Goal: Task Accomplishment & Management: Manage account settings

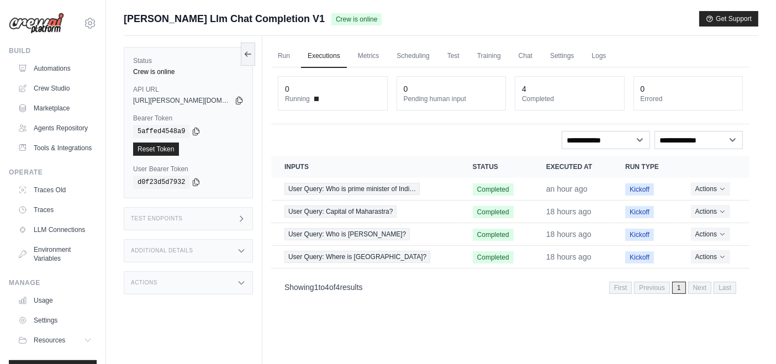
click at [45, 23] on img at bounding box center [36, 23] width 55 height 21
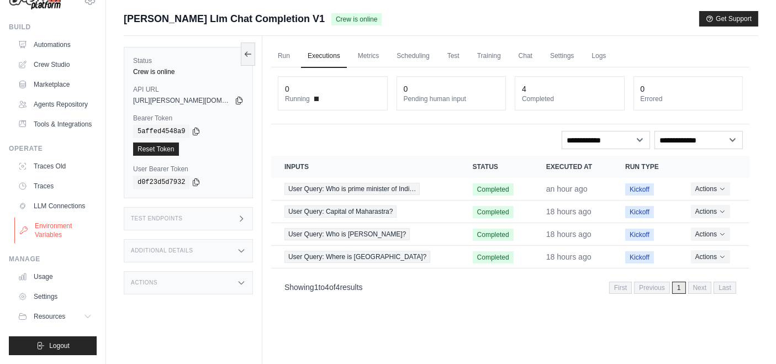
scroll to position [49, 0]
click at [71, 315] on button "Resources" at bounding box center [55, 317] width 83 height 18
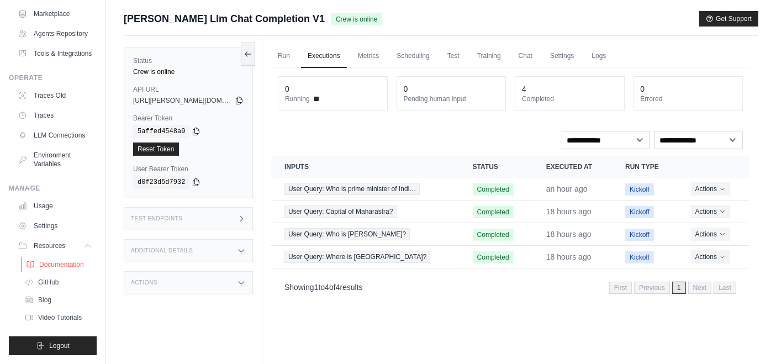
scroll to position [120, 0]
click at [60, 263] on span "Documentation" at bounding box center [61, 264] width 45 height 9
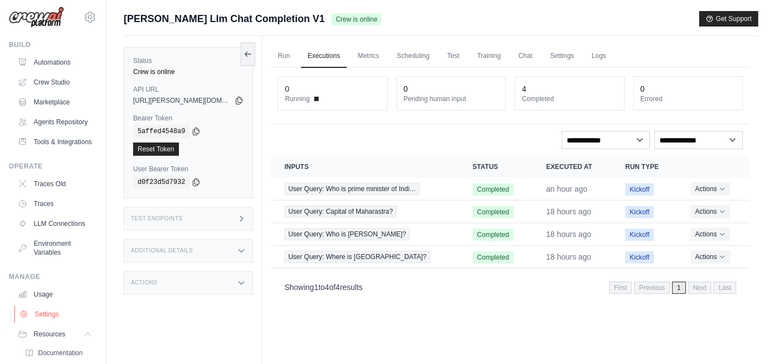
scroll to position [0, 0]
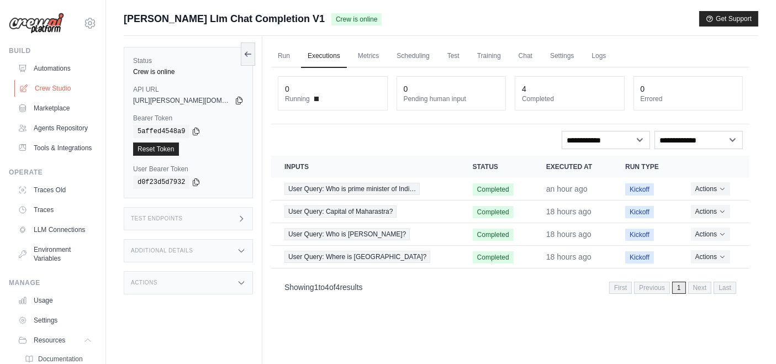
click at [62, 83] on link "Crew Studio" at bounding box center [55, 89] width 83 height 18
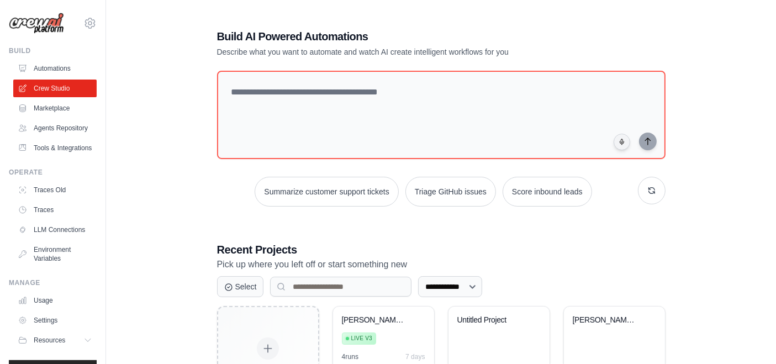
scroll to position [80, 0]
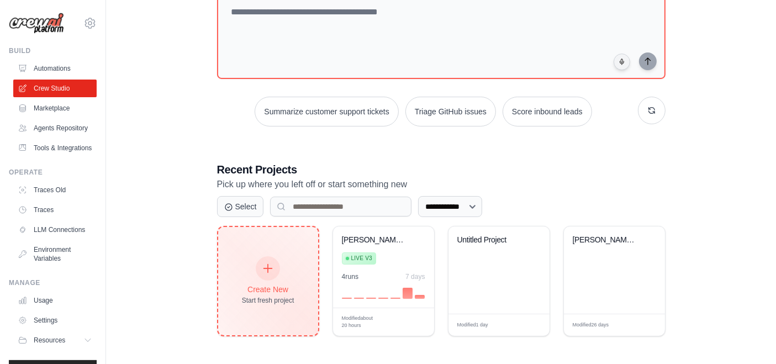
click at [263, 279] on div "Create New Start fresh project" at bounding box center [268, 282] width 53 height 48
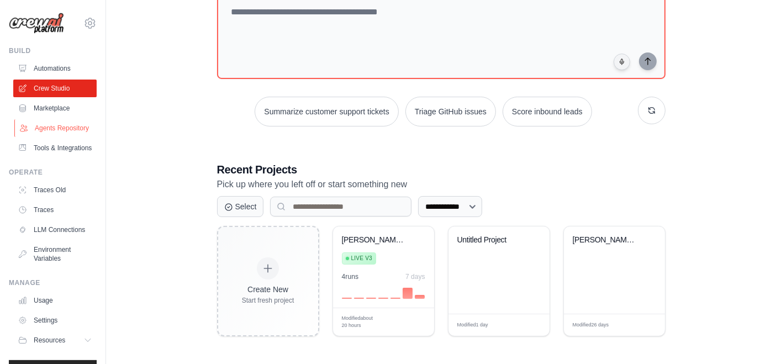
click at [57, 135] on link "Agents Repository" at bounding box center [55, 128] width 83 height 18
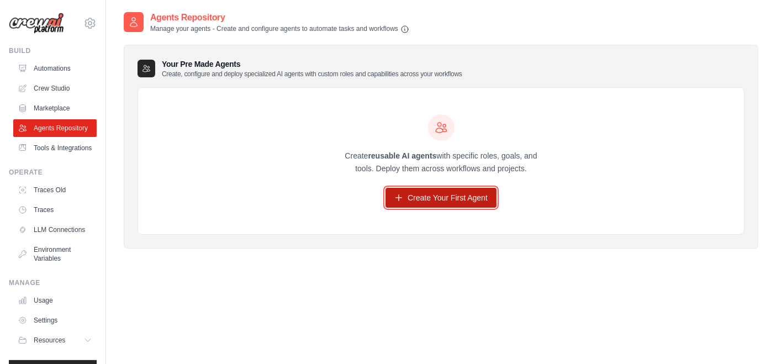
click at [424, 198] on link "Create Your First Agent" at bounding box center [441, 198] width 111 height 20
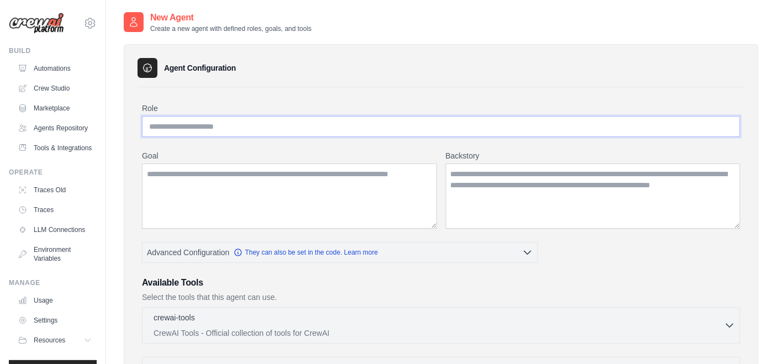
click at [170, 120] on input "Role" at bounding box center [441, 126] width 599 height 21
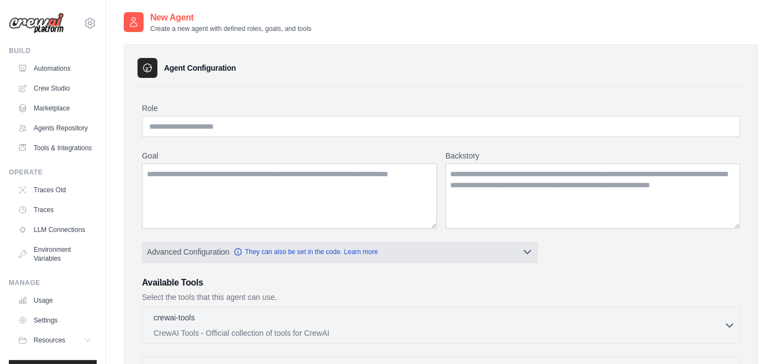
click at [531, 244] on button "Advanced Configuration They can also be set in the code. Learn more" at bounding box center [340, 252] width 395 height 20
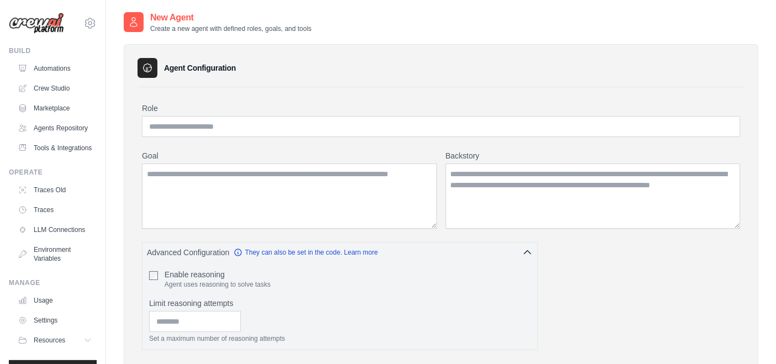
click at [139, 28] on div at bounding box center [134, 22] width 20 height 20
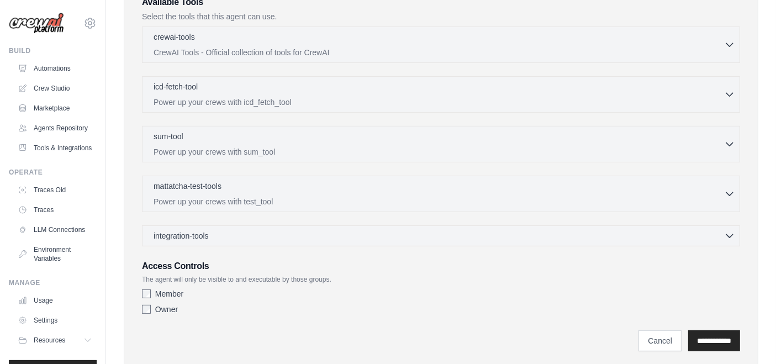
scroll to position [396, 0]
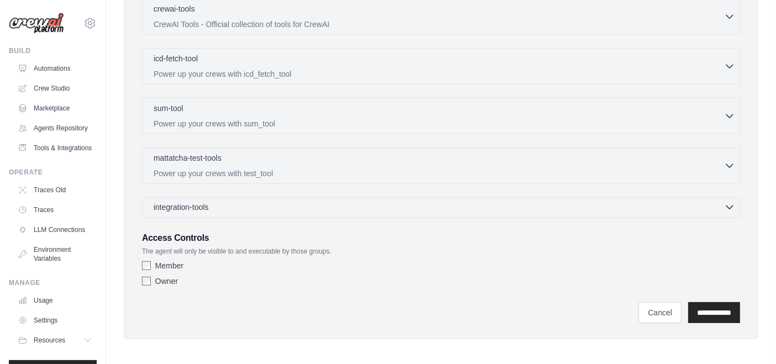
click at [277, 206] on div "integration-tools 0 selected" at bounding box center [445, 207] width 582 height 11
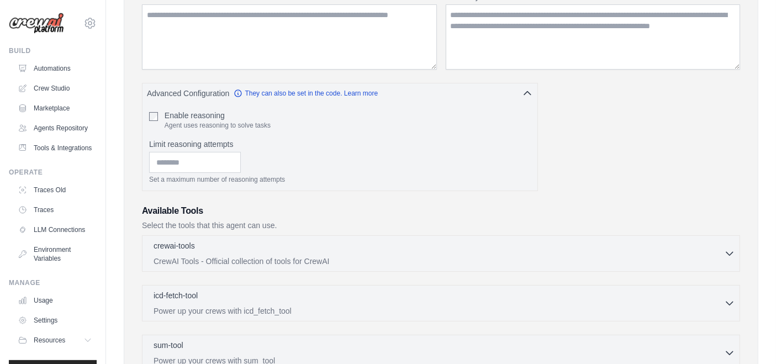
scroll to position [0, 0]
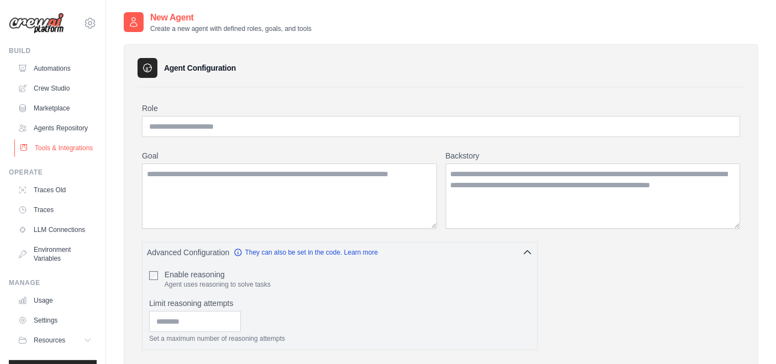
click at [40, 157] on link "Tools & Integrations" at bounding box center [55, 148] width 83 height 18
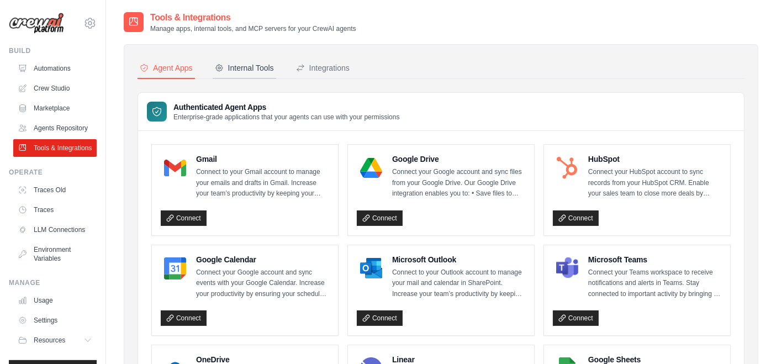
click at [268, 66] on div "Internal Tools" at bounding box center [244, 67] width 59 height 11
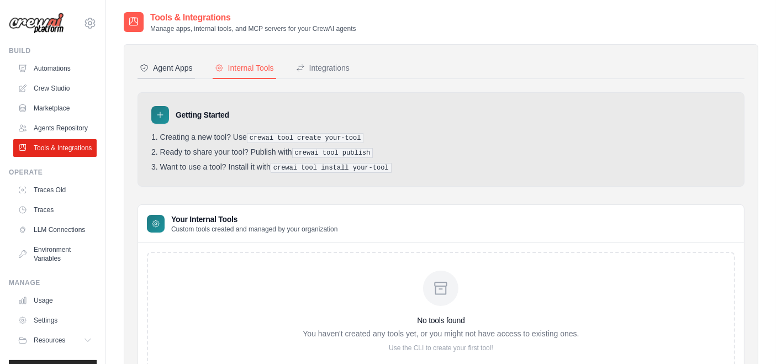
click at [162, 70] on div "Agent Apps" at bounding box center [166, 67] width 53 height 11
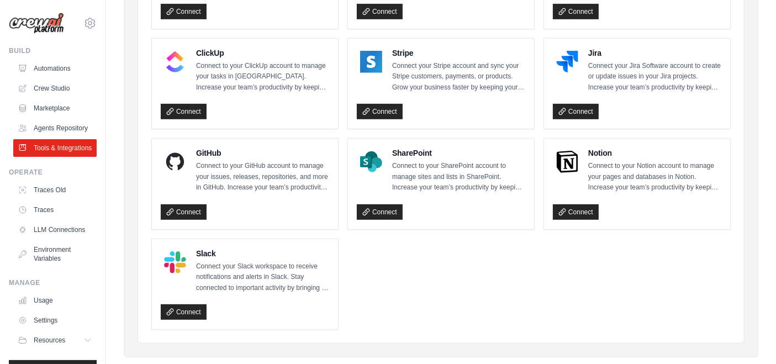
scroll to position [625, 0]
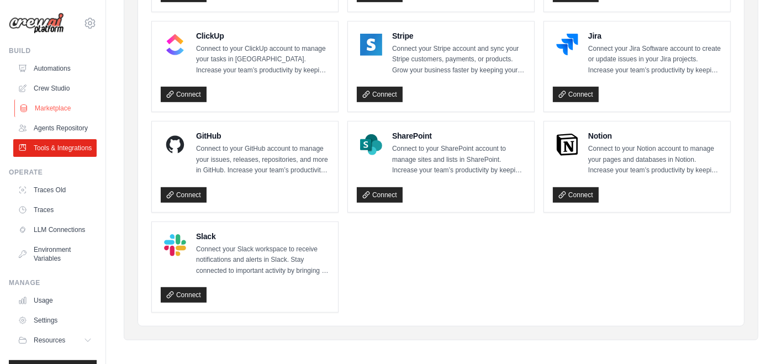
click at [55, 108] on link "Marketplace" at bounding box center [55, 108] width 83 height 18
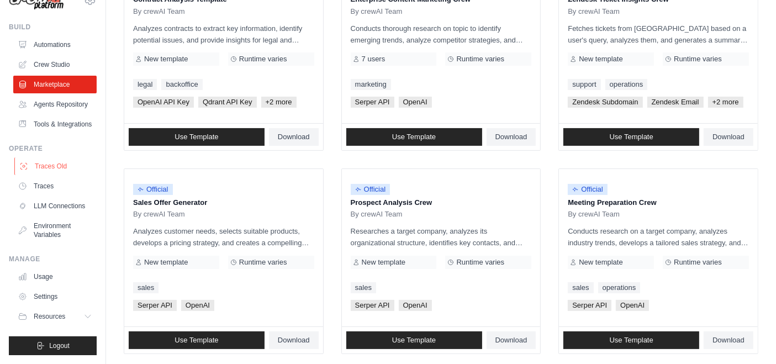
scroll to position [368, 0]
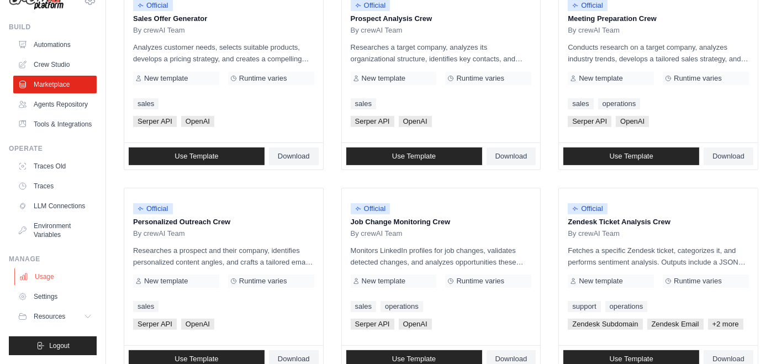
click at [52, 274] on link "Usage" at bounding box center [55, 277] width 83 height 18
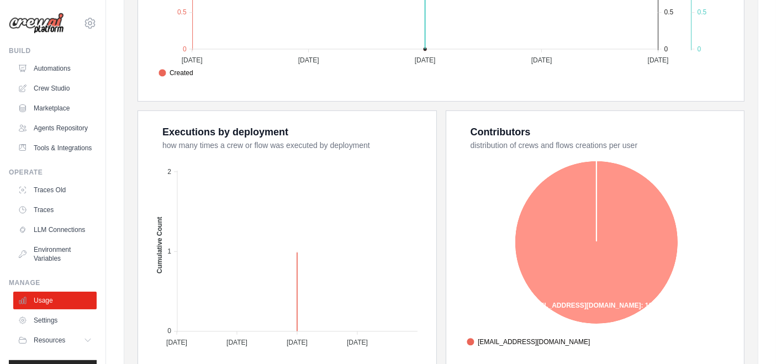
scroll to position [435, 0]
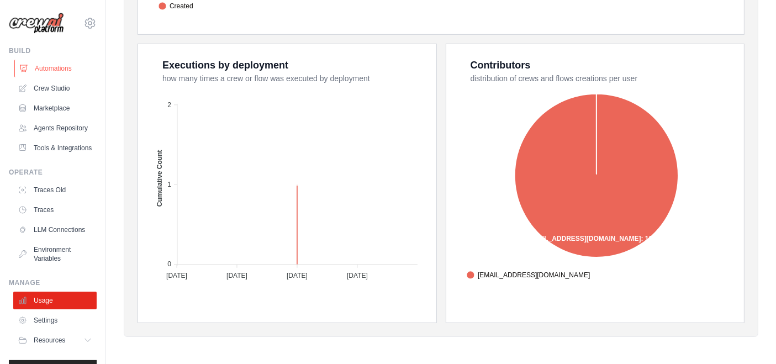
click at [52, 64] on link "Automations" at bounding box center [55, 69] width 83 height 18
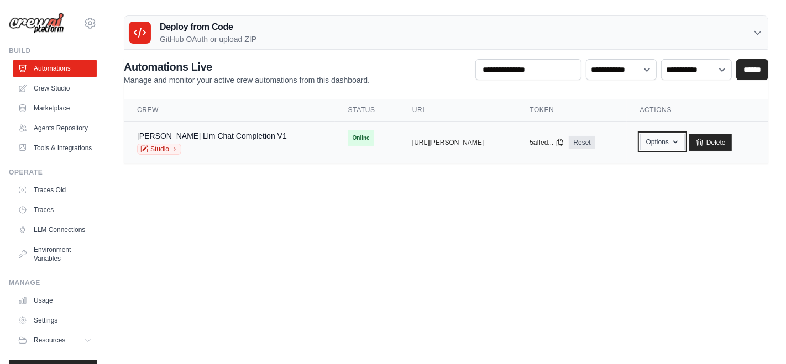
click at [657, 144] on button "Options" at bounding box center [662, 142] width 45 height 17
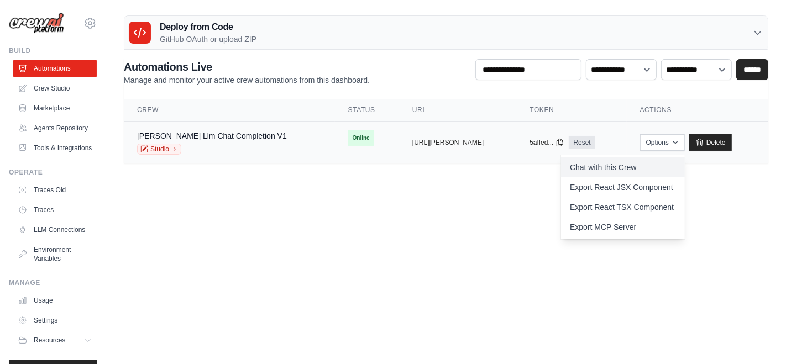
click at [589, 161] on link "Chat with this Crew" at bounding box center [623, 168] width 124 height 20
click at [254, 150] on div "Asimov Llm Chat Completion V1 Studio" at bounding box center [229, 142] width 185 height 24
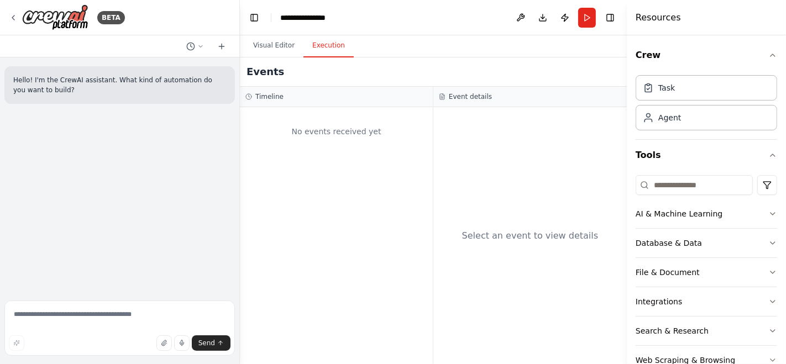
click at [323, 55] on button "Execution" at bounding box center [328, 45] width 50 height 23
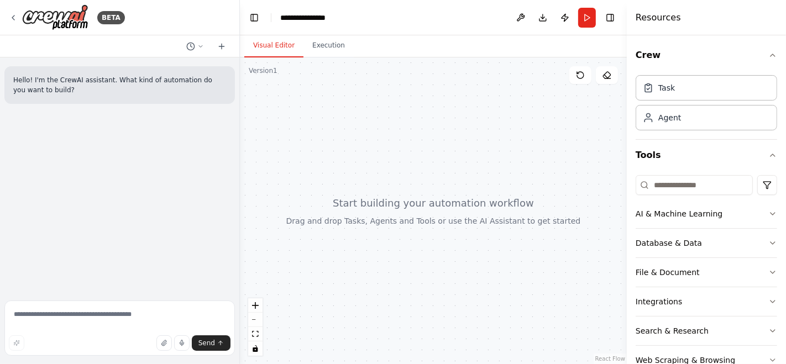
click at [285, 50] on button "Visual Editor" at bounding box center [273, 45] width 59 height 23
click at [223, 46] on icon at bounding box center [221, 46] width 9 height 9
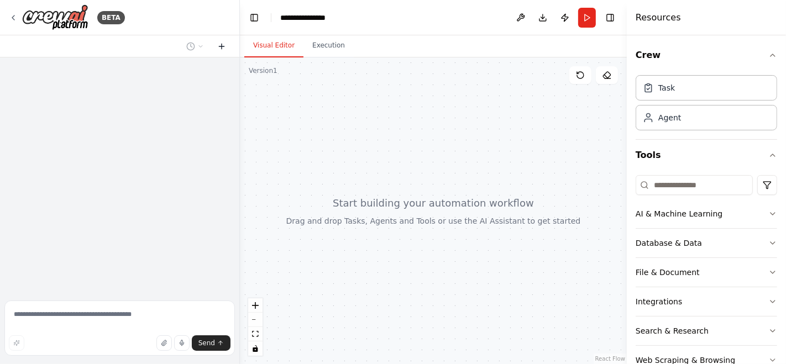
click at [223, 46] on icon at bounding box center [221, 46] width 9 height 9
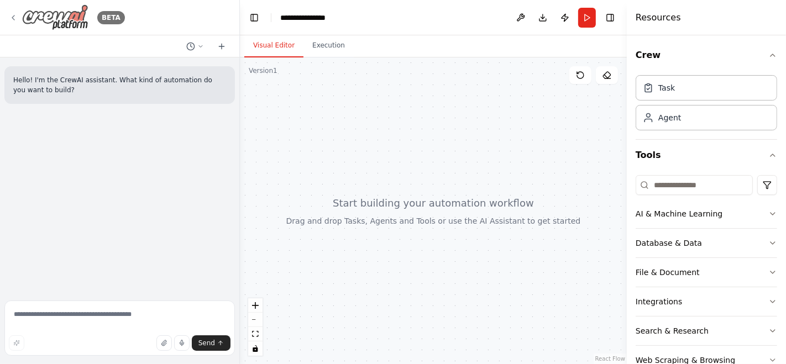
click at [19, 14] on div "BETA" at bounding box center [67, 17] width 116 height 26
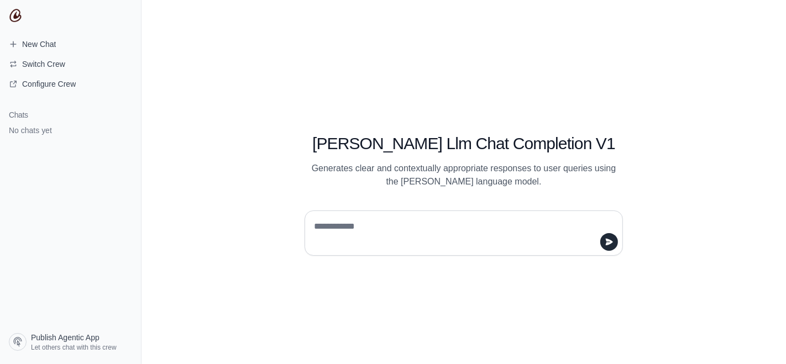
click at [385, 221] on textarea at bounding box center [460, 233] width 297 height 31
type textarea "**"
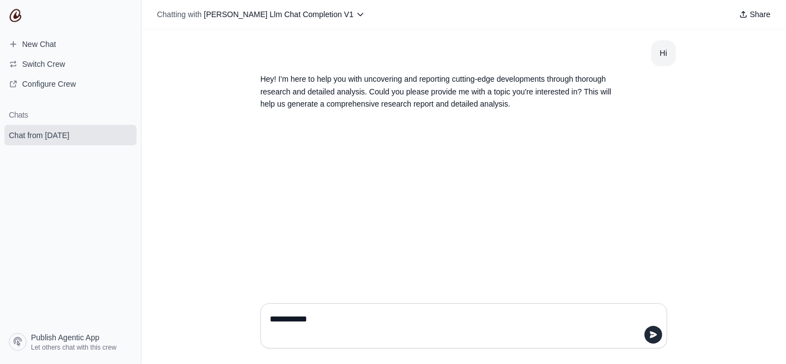
type textarea "**********"
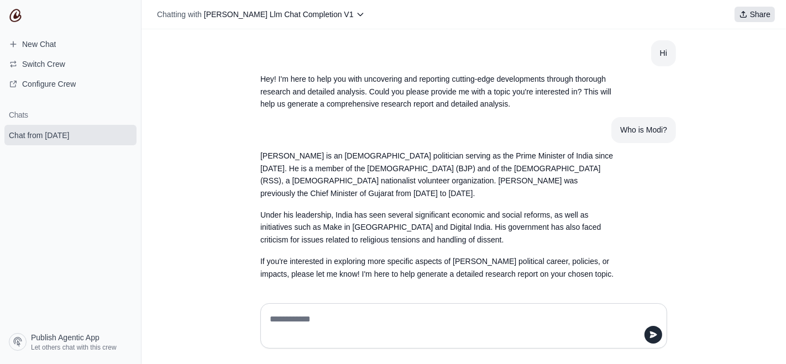
click at [750, 18] on span "Share" at bounding box center [760, 14] width 20 height 11
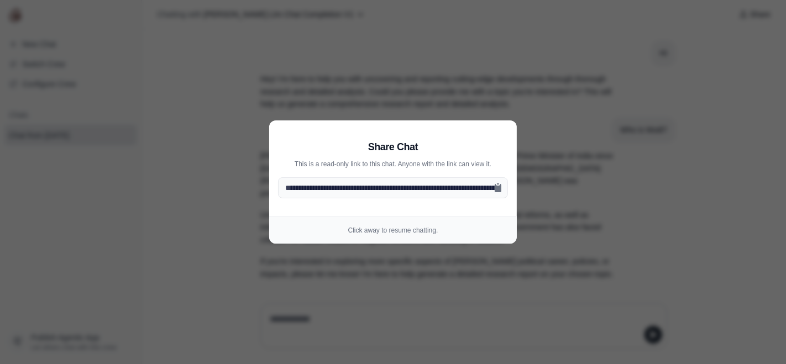
click at [487, 92] on aside "**********" at bounding box center [393, 182] width 786 height 364
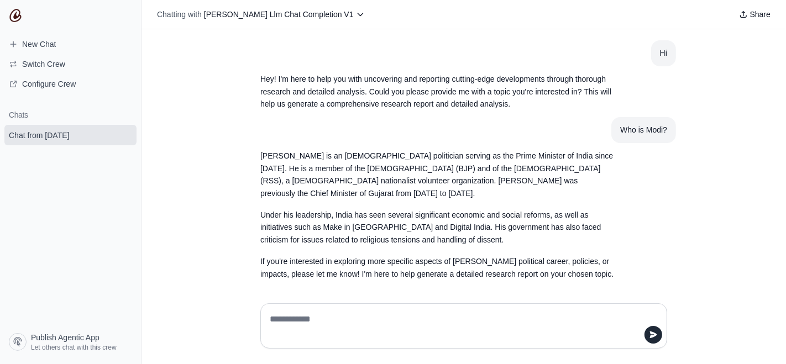
click at [35, 115] on h1 "Chats" at bounding box center [70, 114] width 141 height 11
click at [62, 83] on span "Configure Crew" at bounding box center [49, 83] width 54 height 11
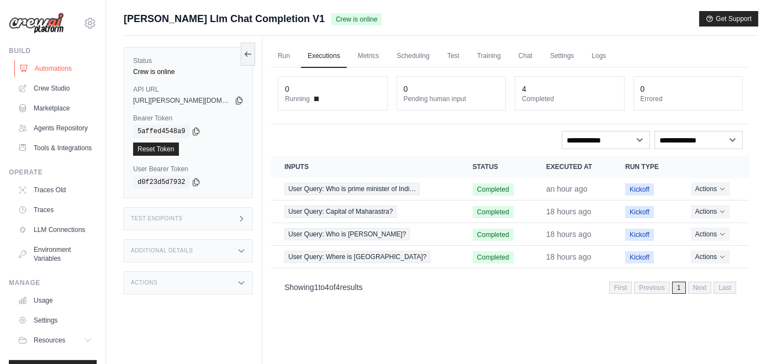
click at [46, 70] on link "Automations" at bounding box center [55, 69] width 83 height 18
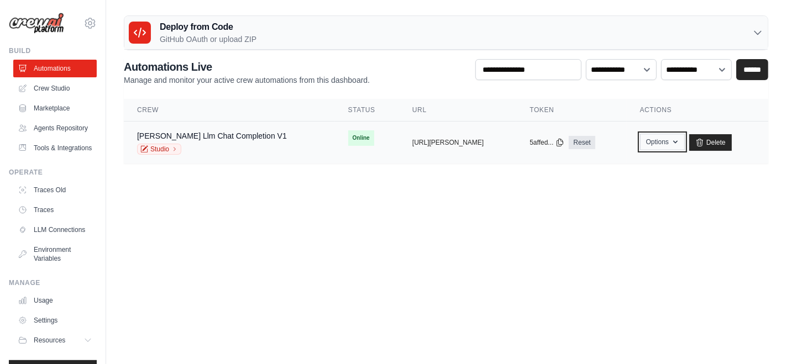
click at [663, 139] on button "Options" at bounding box center [662, 142] width 45 height 17
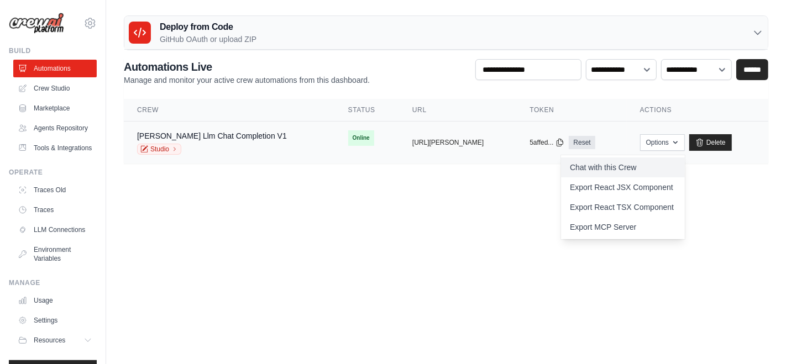
click at [600, 170] on link "Chat with this Crew" at bounding box center [623, 168] width 124 height 20
click at [619, 233] on link "Export MCP Server" at bounding box center [623, 227] width 124 height 20
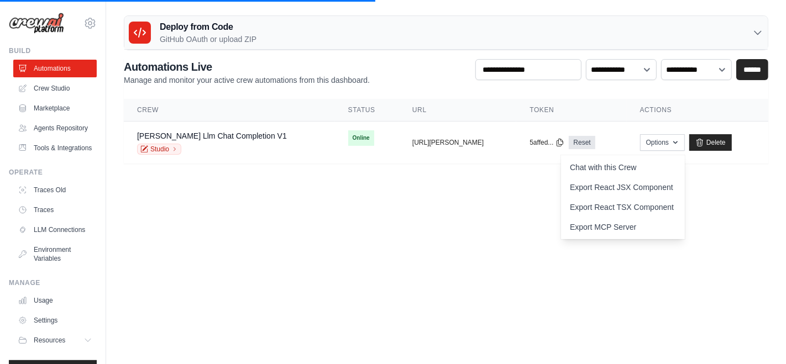
click at [424, 256] on body "[EMAIL_ADDRESS][DOMAIN_NAME] Settings Build Automations GitHub" at bounding box center [393, 182] width 786 height 364
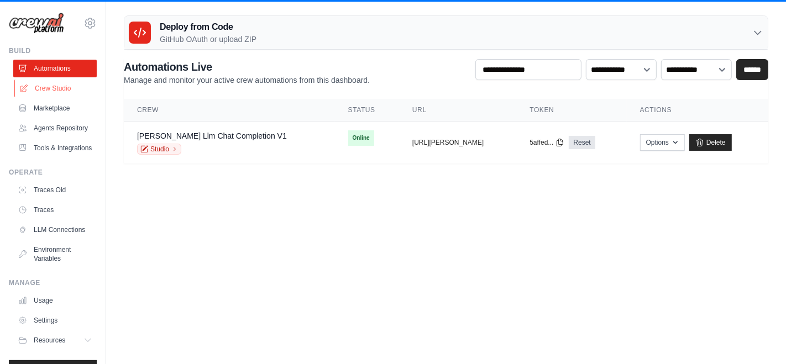
click at [70, 91] on link "Crew Studio" at bounding box center [55, 89] width 83 height 18
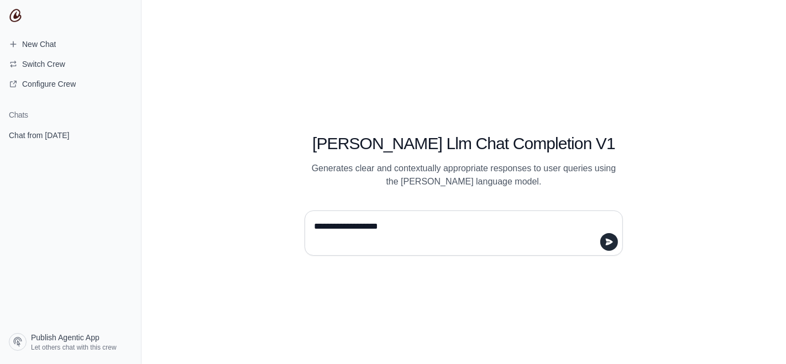
type textarea "**********"
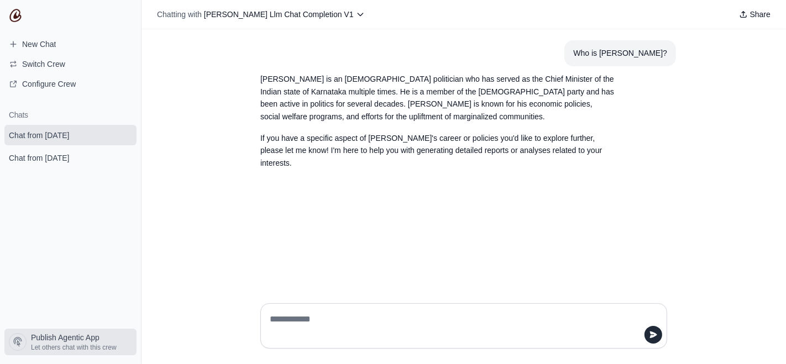
click at [69, 347] on span "Let others chat with this crew" at bounding box center [74, 347] width 86 height 9
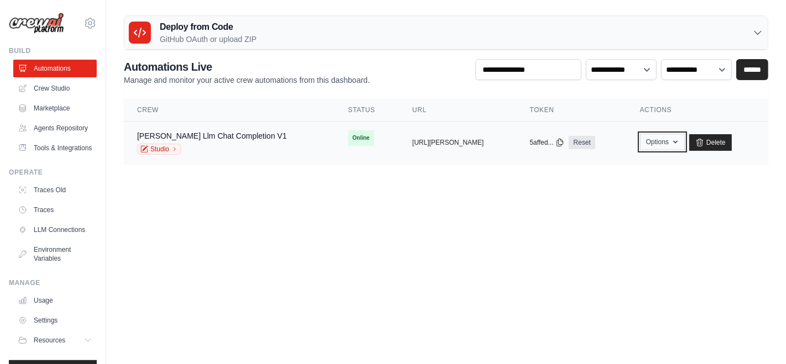
click at [673, 147] on button "Options" at bounding box center [662, 142] width 45 height 17
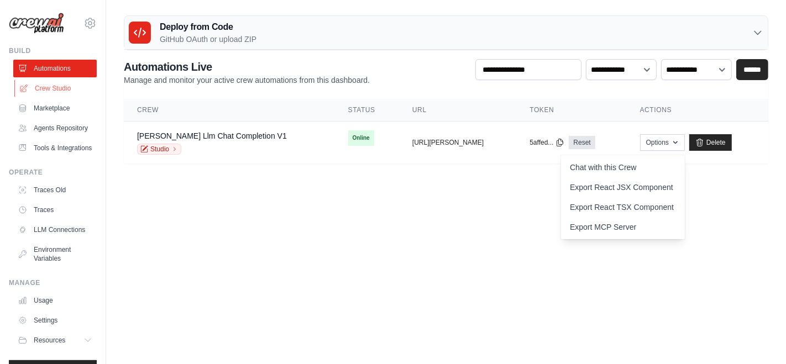
click at [60, 85] on link "Crew Studio" at bounding box center [55, 89] width 83 height 18
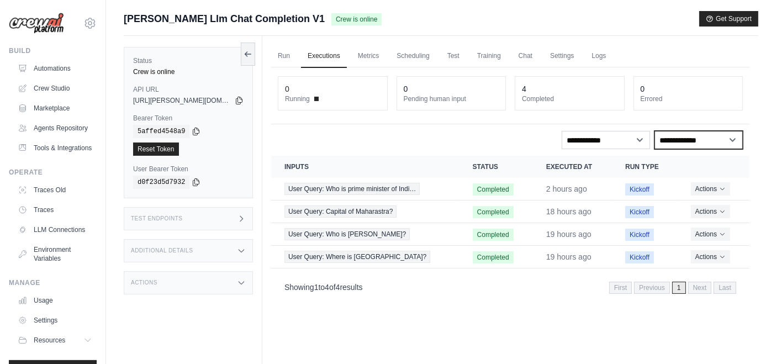
click at [678, 143] on select "**********" at bounding box center [699, 140] width 88 height 18
click at [655, 131] on select "**********" at bounding box center [699, 140] width 88 height 18
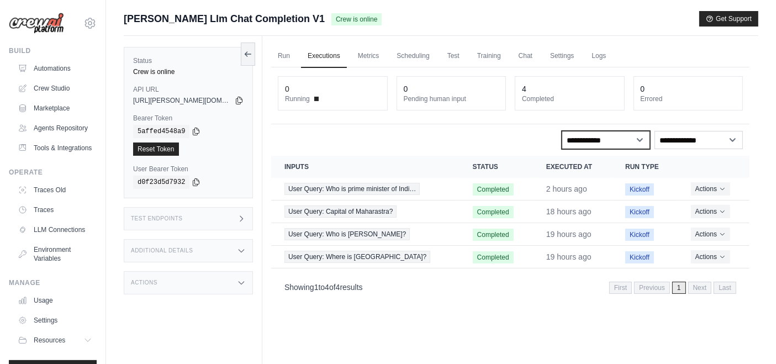
click at [642, 138] on select "**********" at bounding box center [606, 140] width 88 height 18
click at [217, 221] on div "Test Endpoints" at bounding box center [188, 218] width 129 height 23
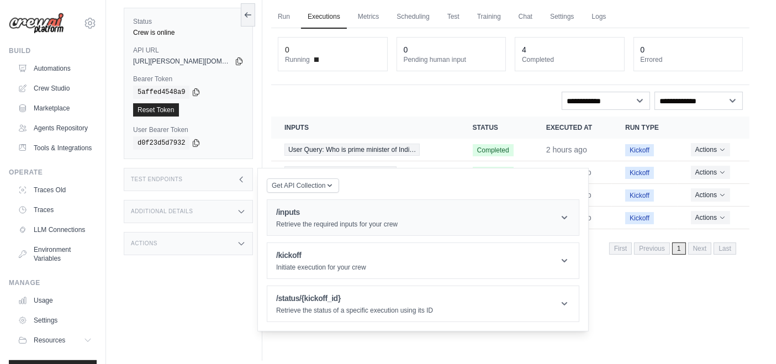
scroll to position [46, 0]
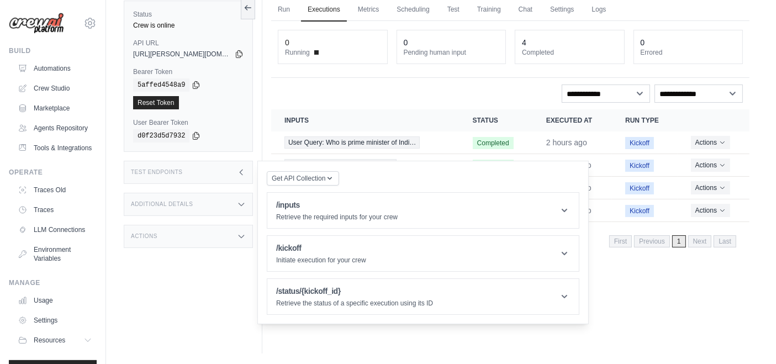
click at [207, 208] on div "Additional Details" at bounding box center [188, 204] width 129 height 23
click at [214, 312] on div "Actions" at bounding box center [188, 301] width 129 height 23
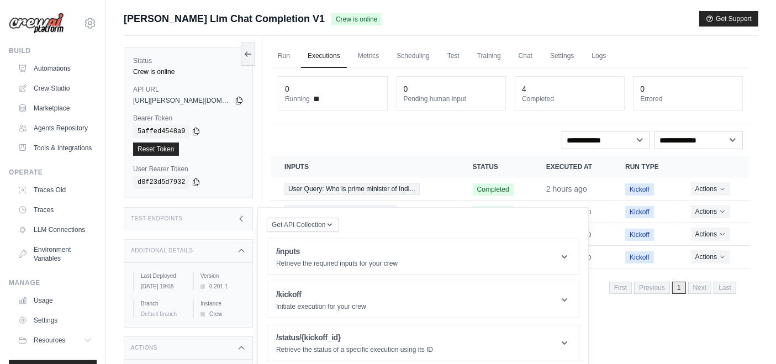
scroll to position [0, 0]
click at [437, 120] on div "0 Running 0 Pending human input 4 Completed 0 Errored" at bounding box center [510, 95] width 479 height 57
click at [363, 50] on link "Metrics" at bounding box center [368, 56] width 35 height 23
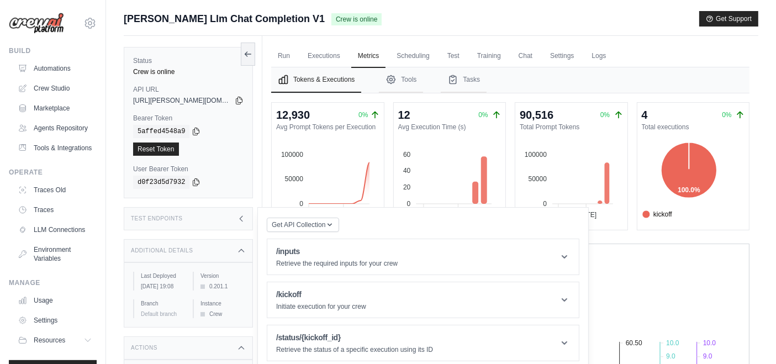
click at [244, 222] on icon at bounding box center [241, 218] width 9 height 9
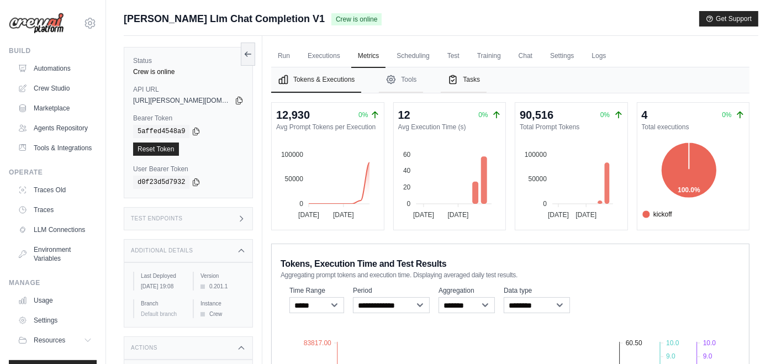
click at [476, 72] on button "Tasks" at bounding box center [464, 79] width 46 height 25
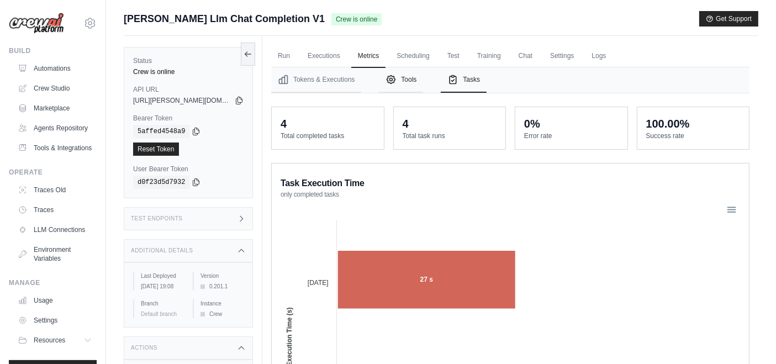
click at [396, 76] on button "Tools" at bounding box center [401, 79] width 44 height 25
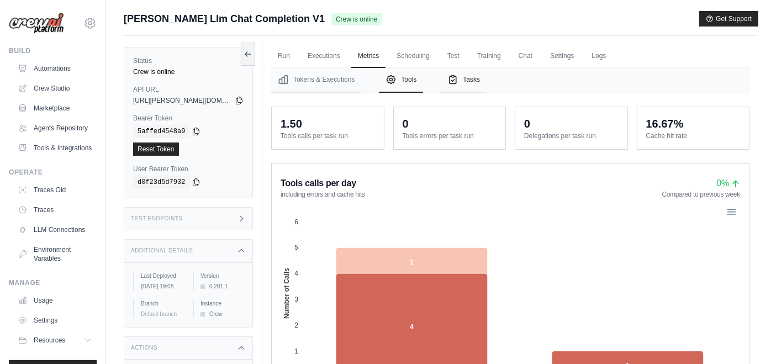
click at [474, 81] on button "Tasks" at bounding box center [464, 79] width 46 height 25
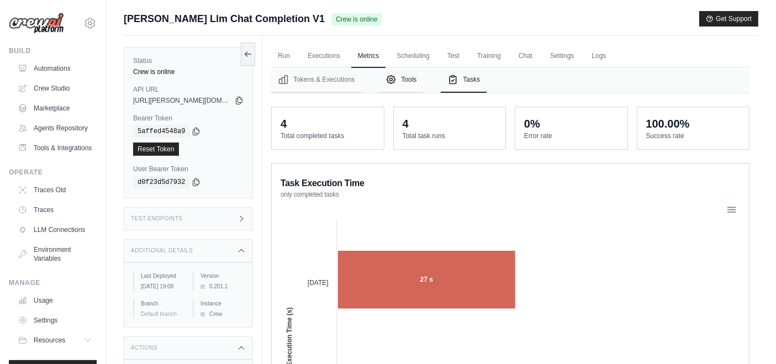
click at [407, 78] on button "Tools" at bounding box center [401, 79] width 44 height 25
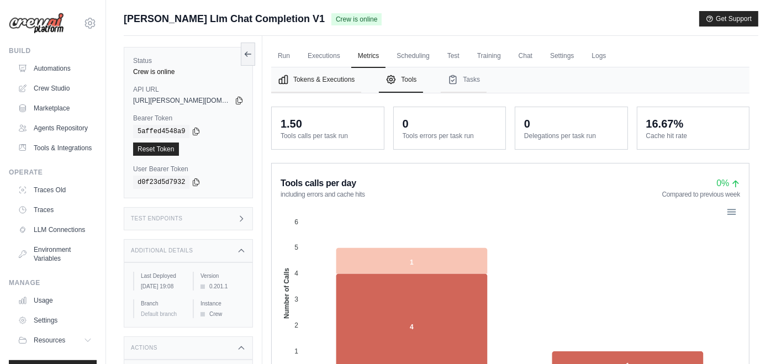
click at [301, 79] on button "Tokens & Executions" at bounding box center [316, 79] width 90 height 25
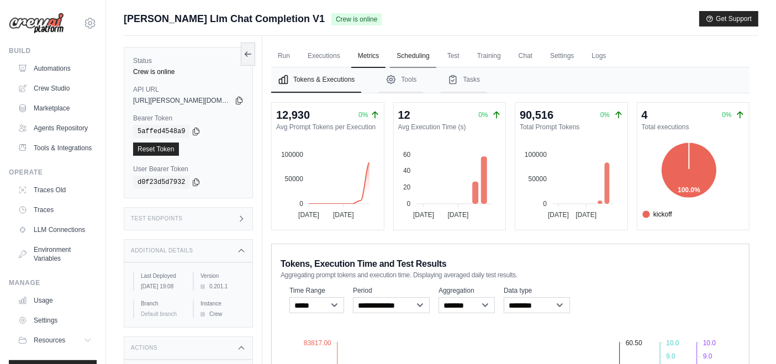
click at [428, 57] on link "Scheduling" at bounding box center [413, 56] width 46 height 23
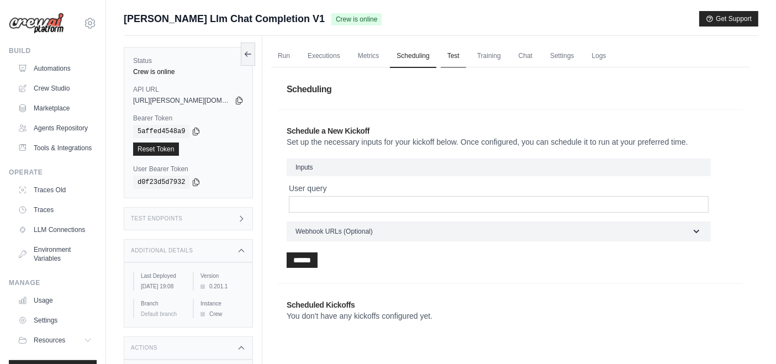
click at [457, 48] on link "Test" at bounding box center [453, 56] width 25 height 23
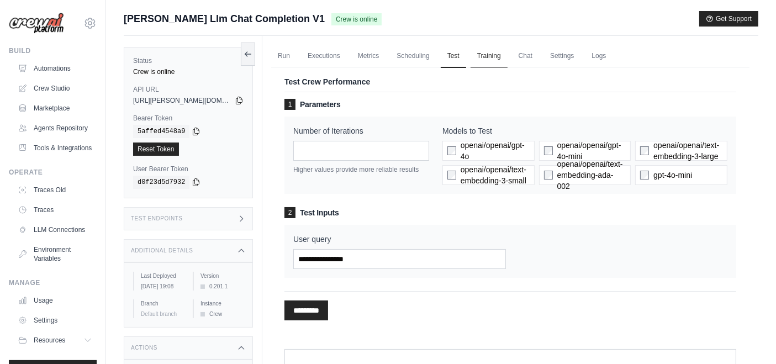
click at [492, 55] on link "Training" at bounding box center [489, 56] width 37 height 23
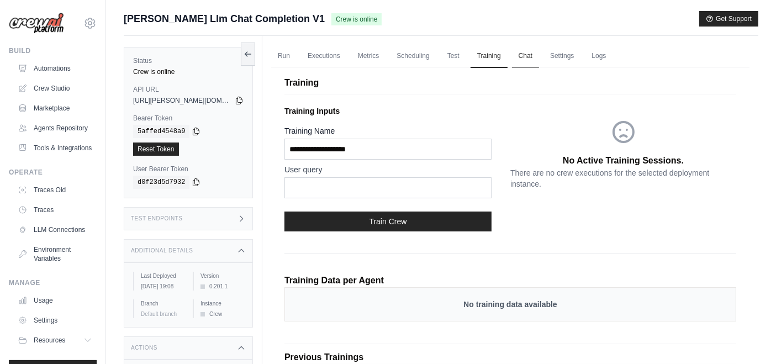
click at [531, 61] on link "Chat" at bounding box center [525, 56] width 27 height 23
click at [562, 59] on link "Settings" at bounding box center [562, 56] width 37 height 23
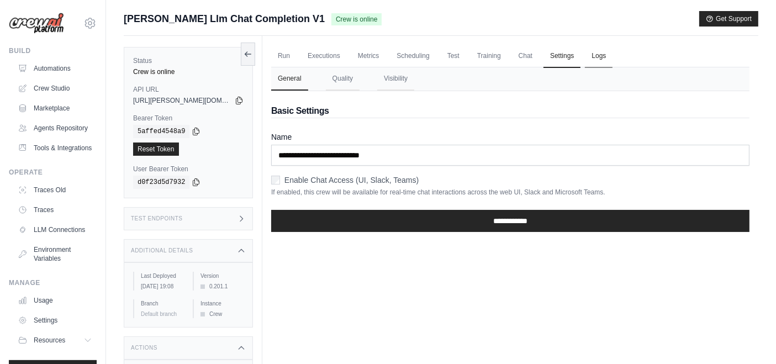
click at [600, 59] on link "Logs" at bounding box center [599, 56] width 28 height 23
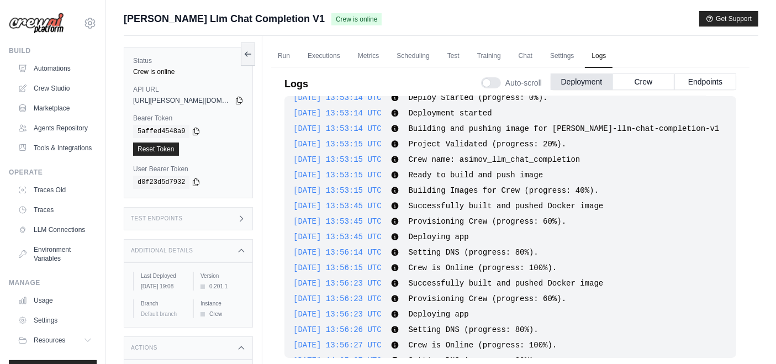
scroll to position [1242, 0]
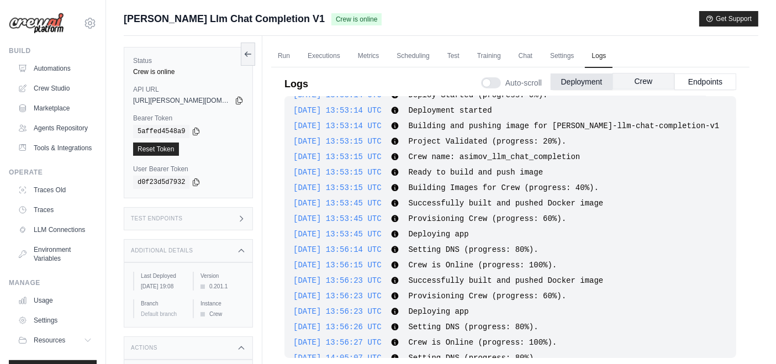
click at [647, 82] on button "Crew" at bounding box center [644, 81] width 62 height 17
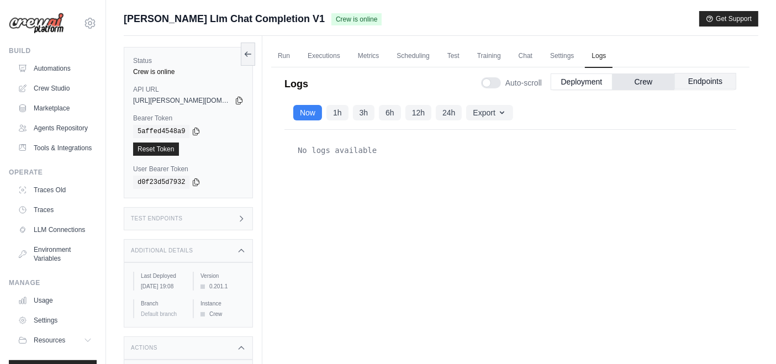
click at [711, 88] on button "Endpoints" at bounding box center [706, 81] width 62 height 17
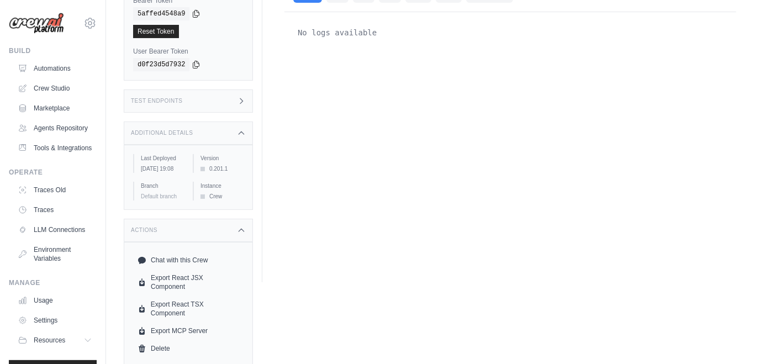
scroll to position [0, 0]
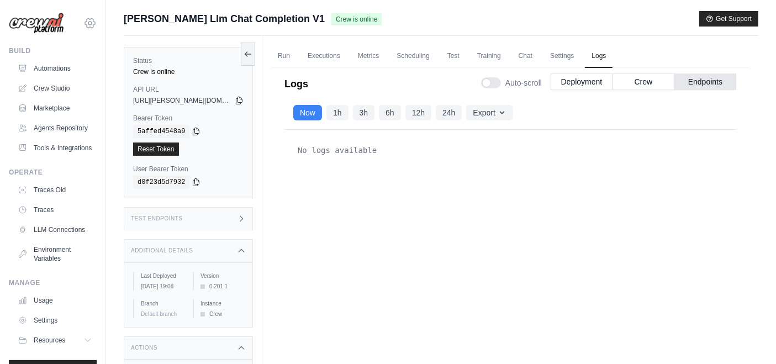
click at [85, 20] on icon at bounding box center [90, 22] width 10 height 9
click at [108, 68] on span "Settings" at bounding box center [138, 68] width 87 height 11
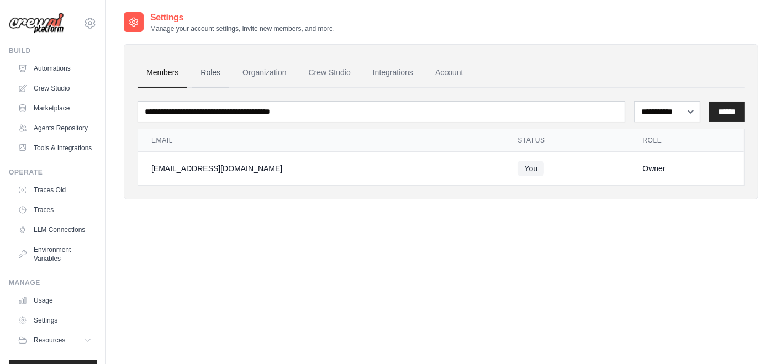
click at [209, 79] on link "Roles" at bounding box center [211, 73] width 38 height 30
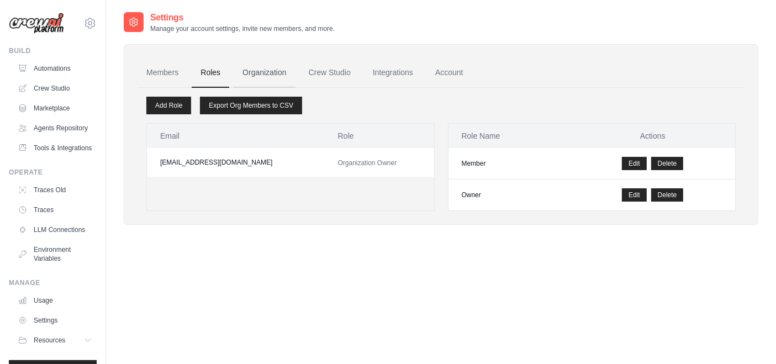
click at [262, 76] on link "Organization" at bounding box center [264, 73] width 61 height 30
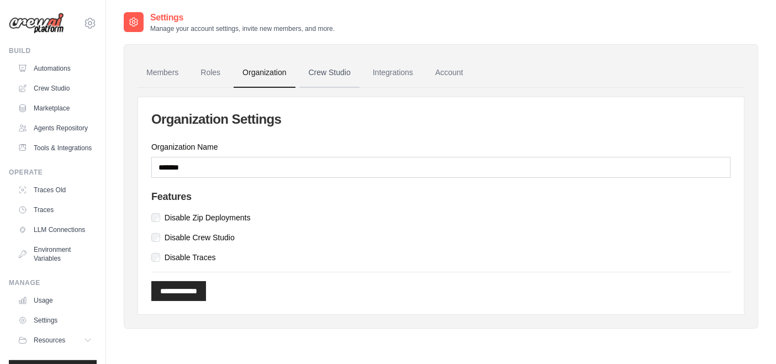
click at [345, 75] on link "Crew Studio" at bounding box center [330, 73] width 60 height 30
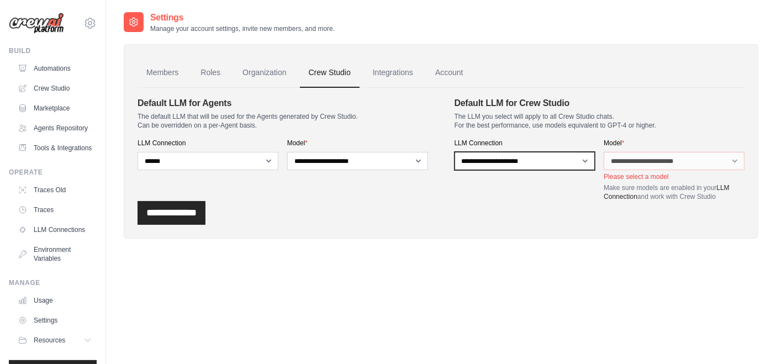
click at [553, 165] on select "**********" at bounding box center [525, 161] width 141 height 18
click at [455, 152] on select "**********" at bounding box center [525, 161] width 141 height 18
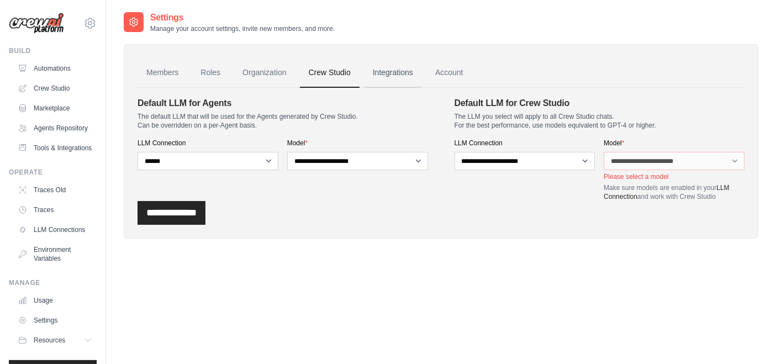
click at [390, 75] on link "Integrations" at bounding box center [393, 73] width 58 height 30
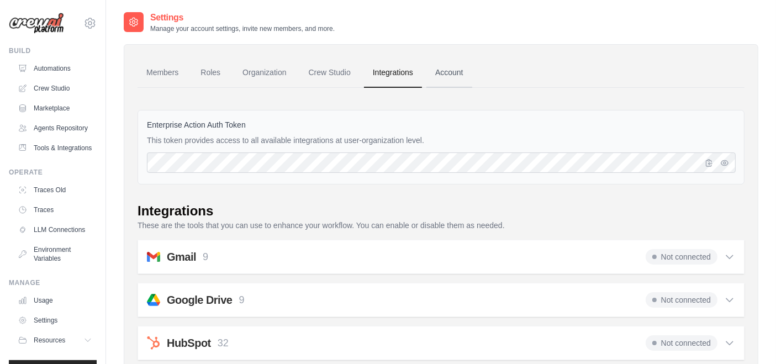
click at [448, 73] on link "Account" at bounding box center [450, 73] width 46 height 30
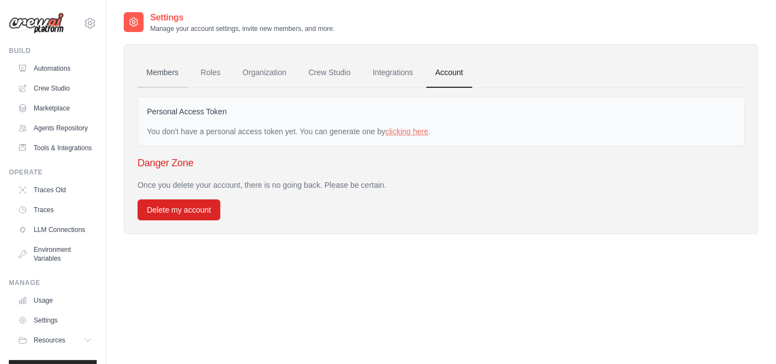
click at [155, 72] on link "Members" at bounding box center [163, 73] width 50 height 30
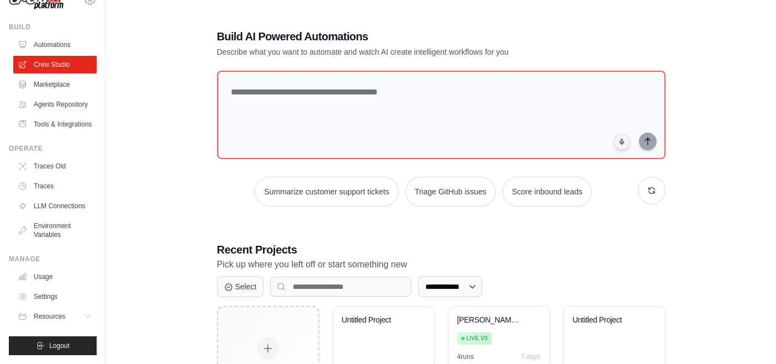
scroll to position [184, 0]
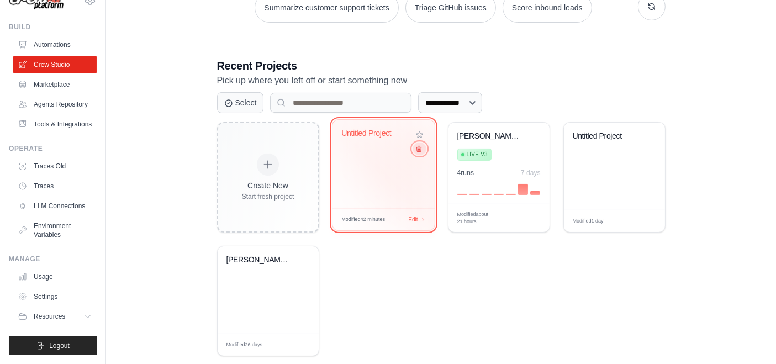
click at [420, 151] on icon at bounding box center [418, 148] width 7 height 7
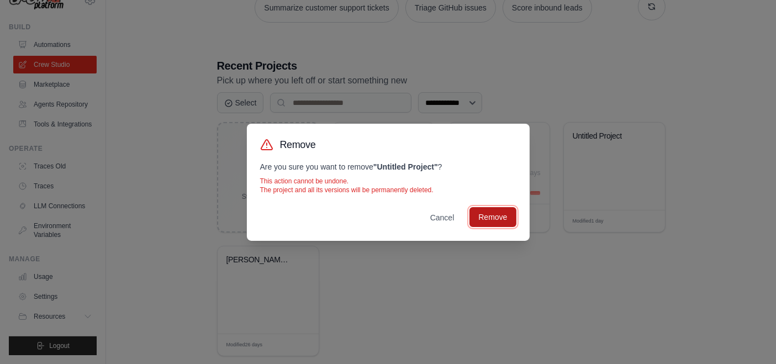
click at [493, 220] on button "Remove" at bounding box center [493, 217] width 46 height 20
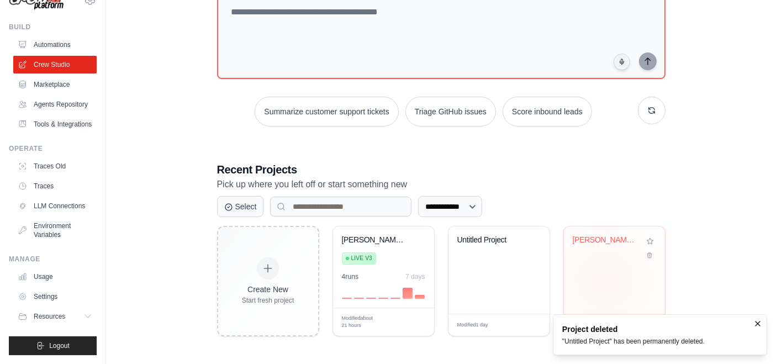
click at [606, 279] on div "[PERSON_NAME] Chat Assistant" at bounding box center [614, 270] width 101 height 87
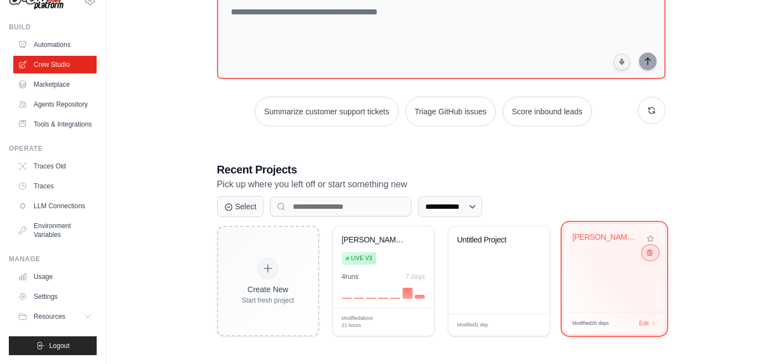
click at [647, 255] on icon at bounding box center [649, 252] width 7 height 7
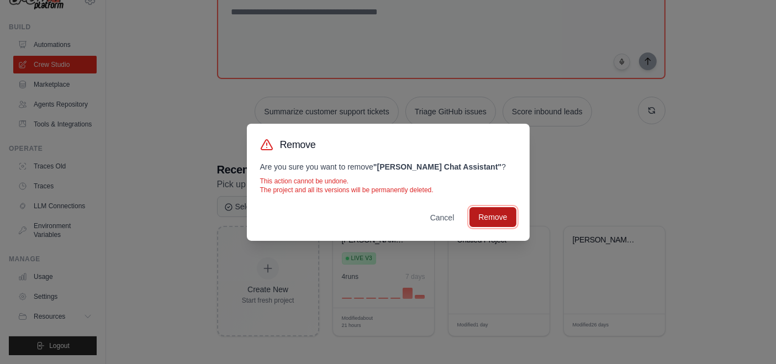
click at [503, 214] on button "Remove" at bounding box center [493, 217] width 46 height 20
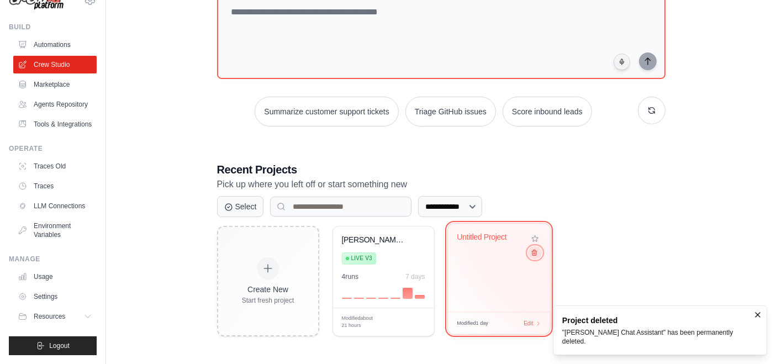
click at [538, 255] on button at bounding box center [534, 252] width 13 height 12
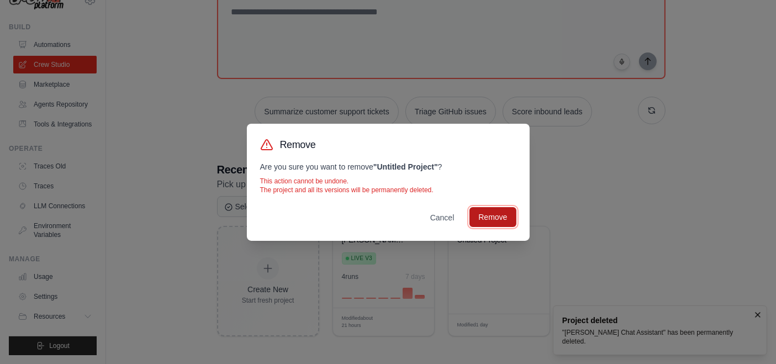
click at [494, 218] on button "Remove" at bounding box center [493, 217] width 46 height 20
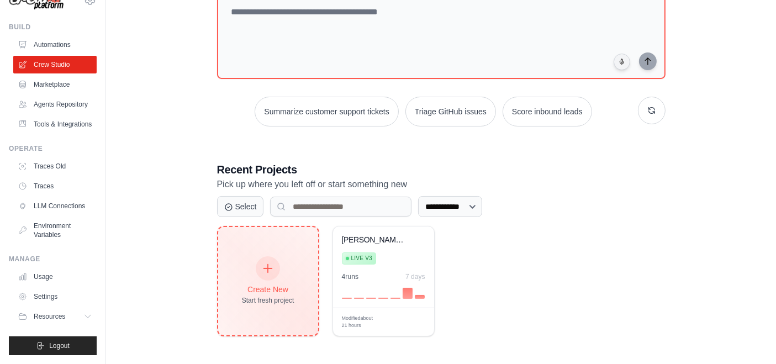
click at [265, 269] on icon at bounding box center [268, 269] width 12 height 12
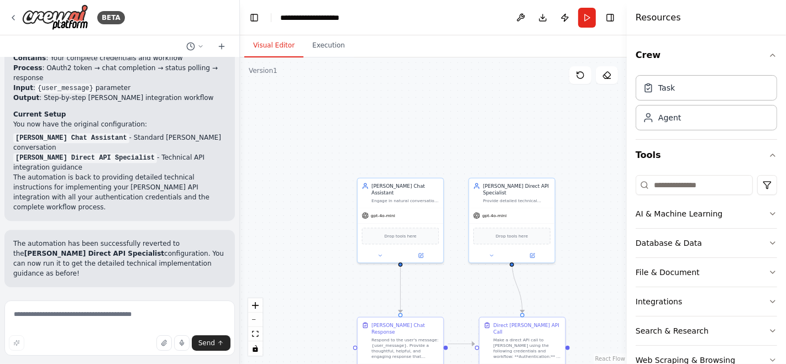
scroll to position [16470, 0]
click at [19, 12] on div "BETA" at bounding box center [67, 17] width 116 height 26
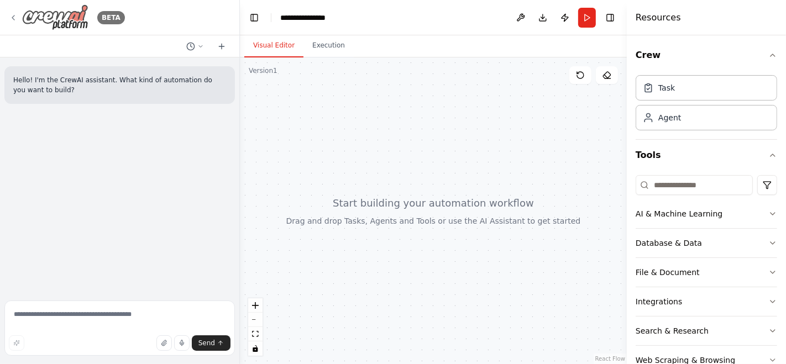
click at [81, 12] on img at bounding box center [55, 17] width 66 height 26
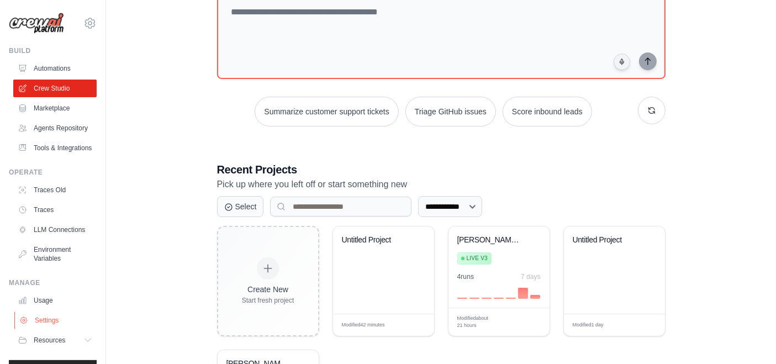
click at [50, 329] on link "Settings" at bounding box center [55, 321] width 83 height 18
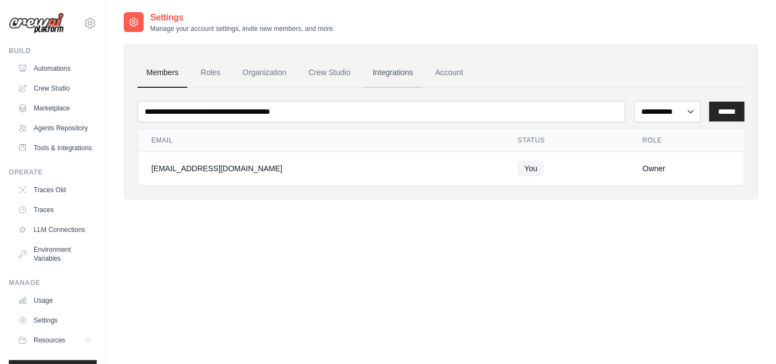
click at [385, 75] on link "Integrations" at bounding box center [393, 73] width 58 height 30
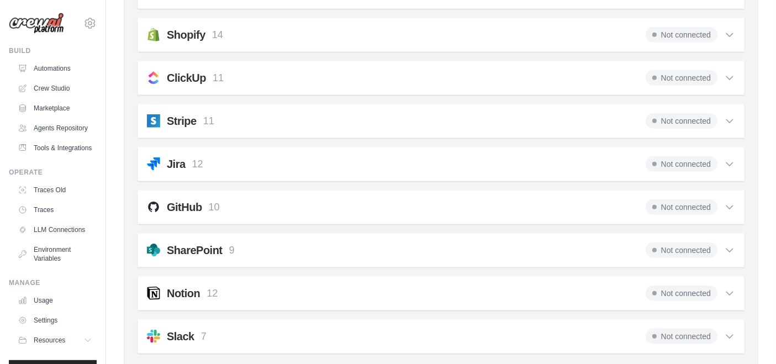
scroll to position [887, 0]
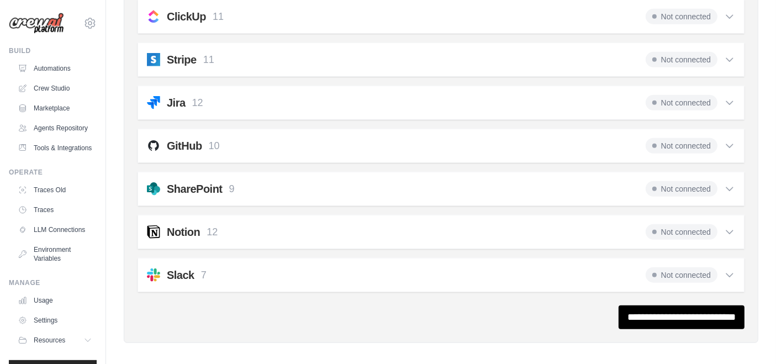
click at [677, 141] on span "Not connected" at bounding box center [682, 145] width 72 height 15
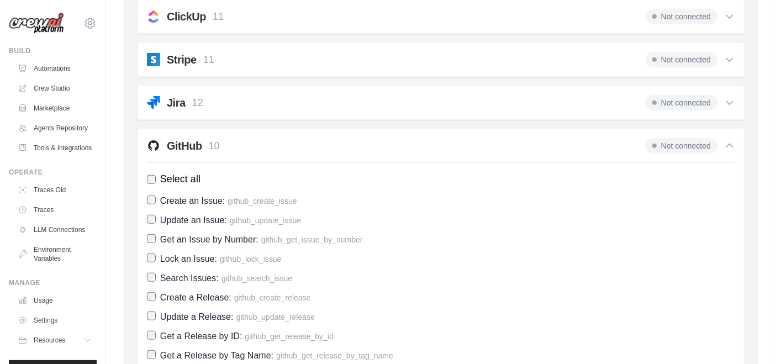
click at [693, 139] on span "Not connected" at bounding box center [682, 145] width 72 height 15
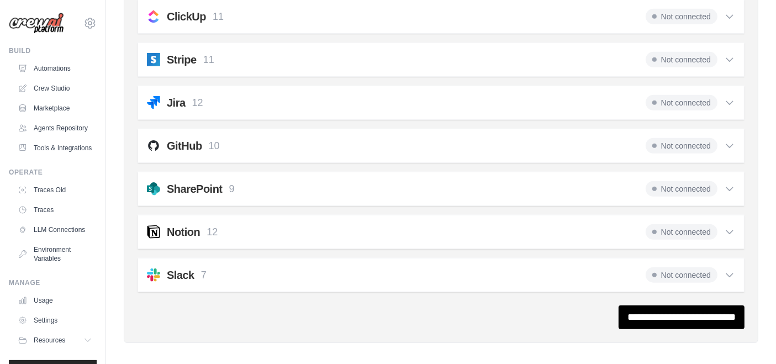
click at [693, 139] on span "Not connected" at bounding box center [682, 145] width 72 height 15
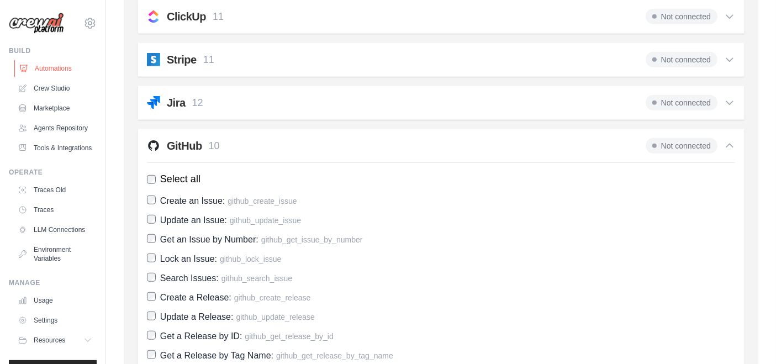
click at [47, 64] on link "Automations" at bounding box center [55, 69] width 83 height 18
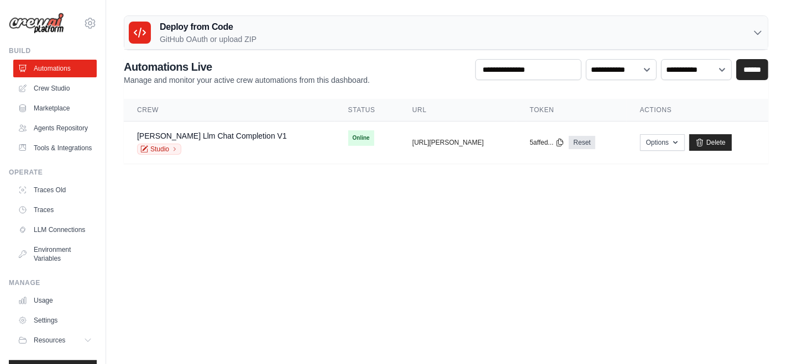
click at [273, 32] on div "Deploy from Code GitHub OAuth or upload ZIP" at bounding box center [445, 33] width 643 height 34
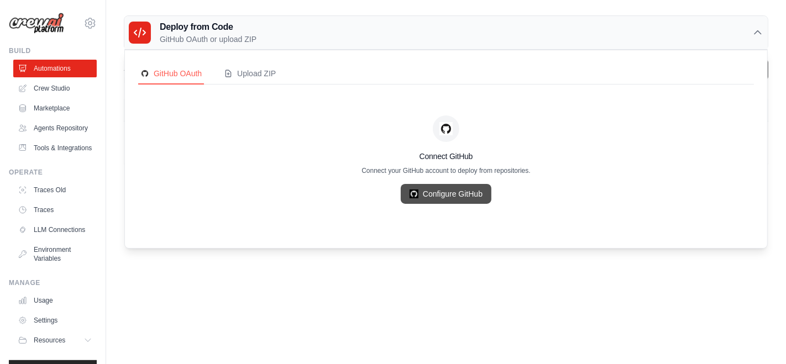
click at [426, 196] on link "Configure GitHub" at bounding box center [446, 194] width 91 height 20
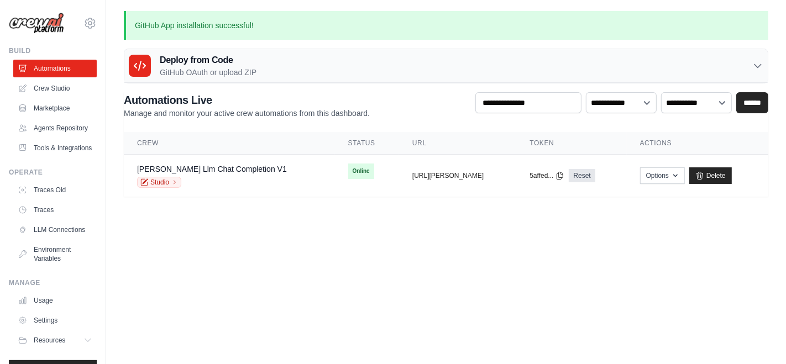
click at [355, 65] on div "Deploy from Code GitHub OAuth or upload ZIP" at bounding box center [445, 66] width 643 height 34
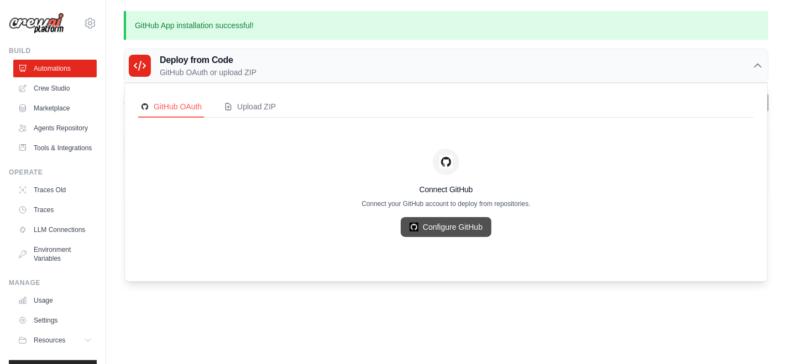
click at [456, 231] on link "Configure GitHub" at bounding box center [446, 227] width 91 height 20
click at [56, 157] on link "Tools & Integrations" at bounding box center [55, 148] width 83 height 18
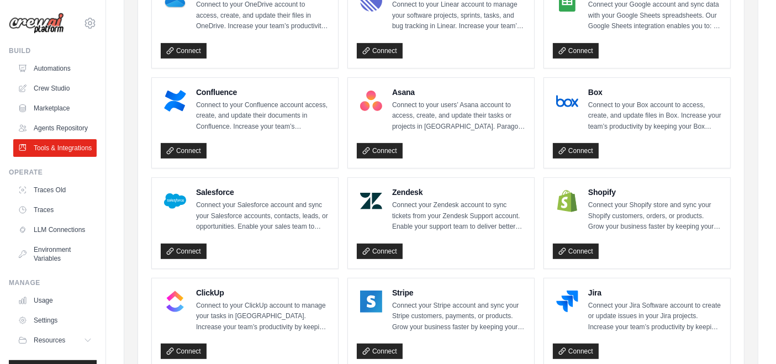
scroll to position [553, 0]
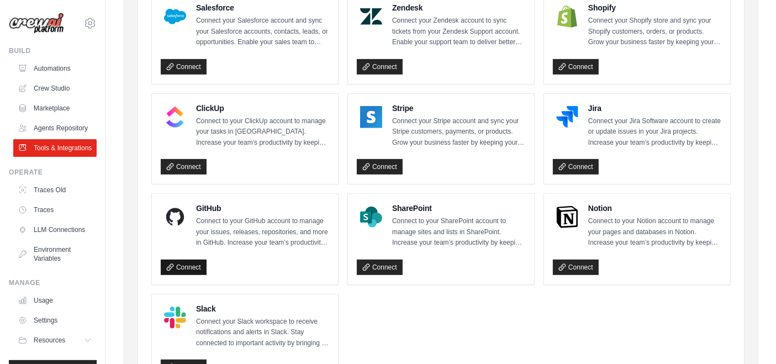
click at [190, 268] on link "Connect" at bounding box center [184, 267] width 46 height 15
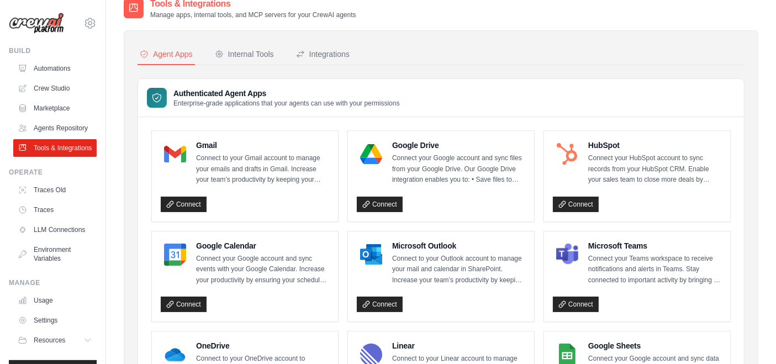
scroll to position [625, 0]
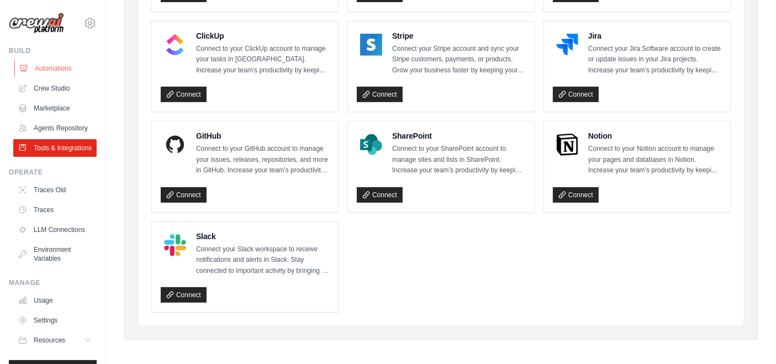
click at [54, 66] on link "Automations" at bounding box center [55, 69] width 83 height 18
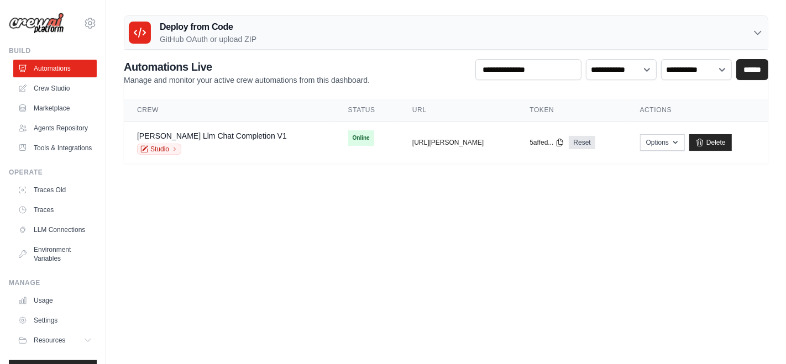
click at [406, 33] on div "Deploy from Code GitHub OAuth or upload ZIP" at bounding box center [445, 33] width 643 height 34
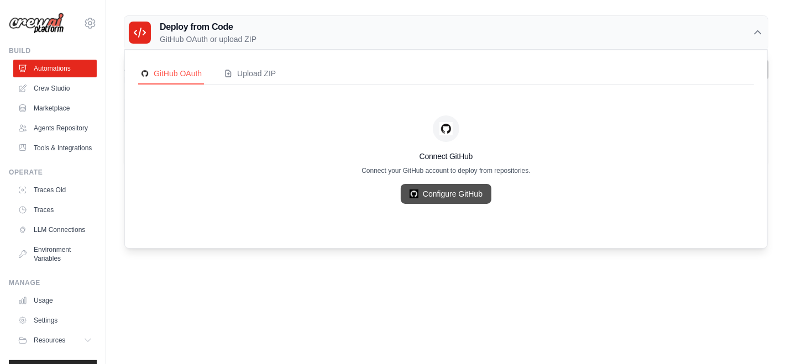
click at [422, 190] on link "Configure GitHub" at bounding box center [446, 194] width 91 height 20
